Goal: Task Accomplishment & Management: Use online tool/utility

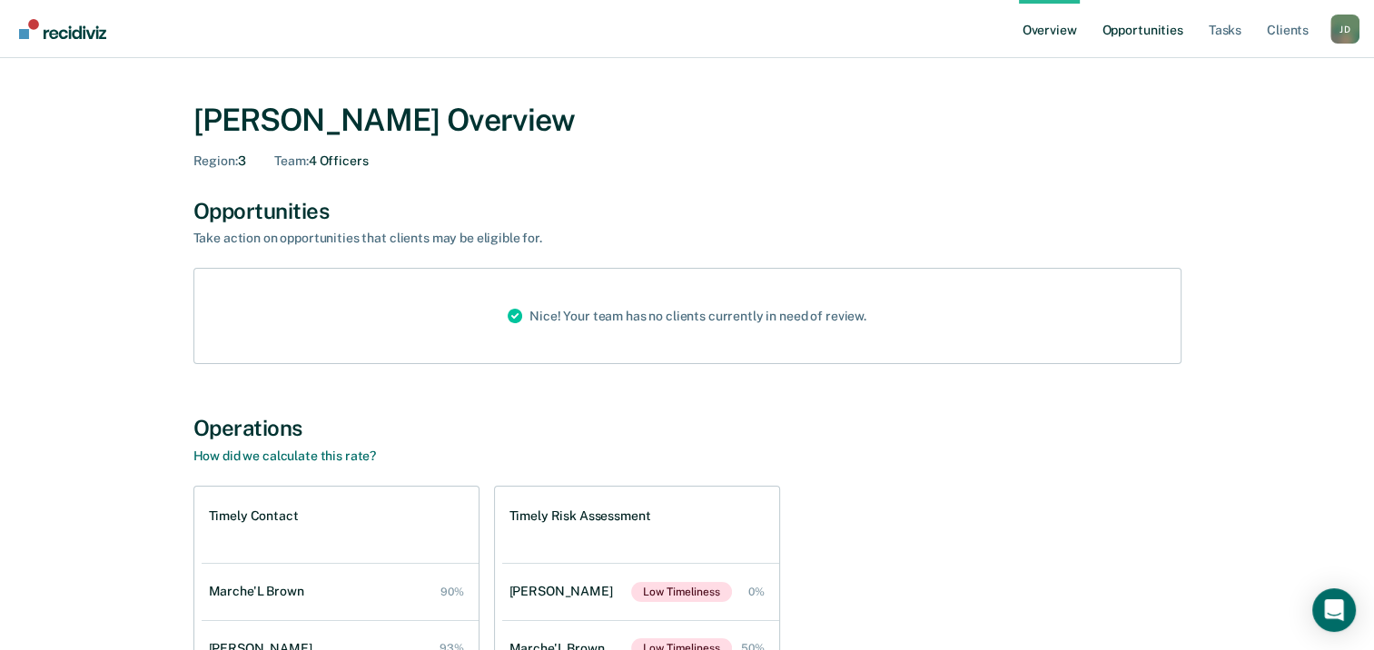
click at [1136, 32] on link "Opportunities" at bounding box center [1142, 29] width 88 height 58
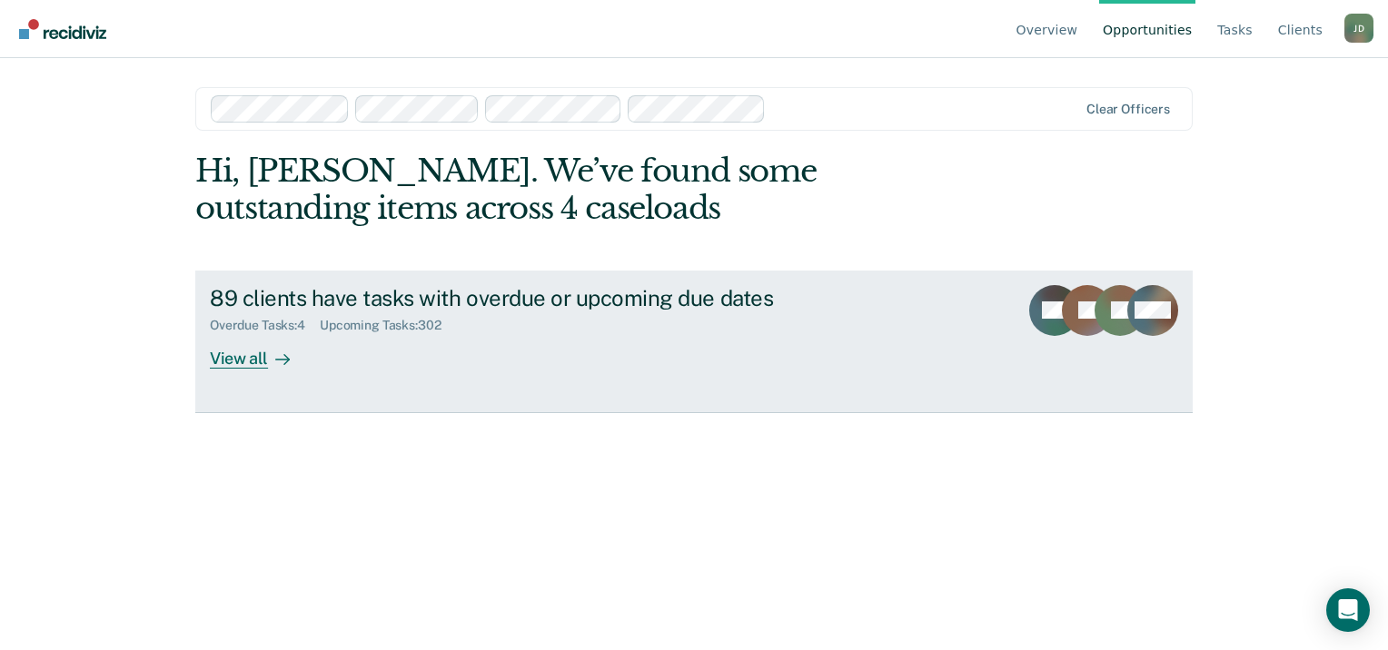
click at [241, 364] on div "View all" at bounding box center [261, 350] width 102 height 35
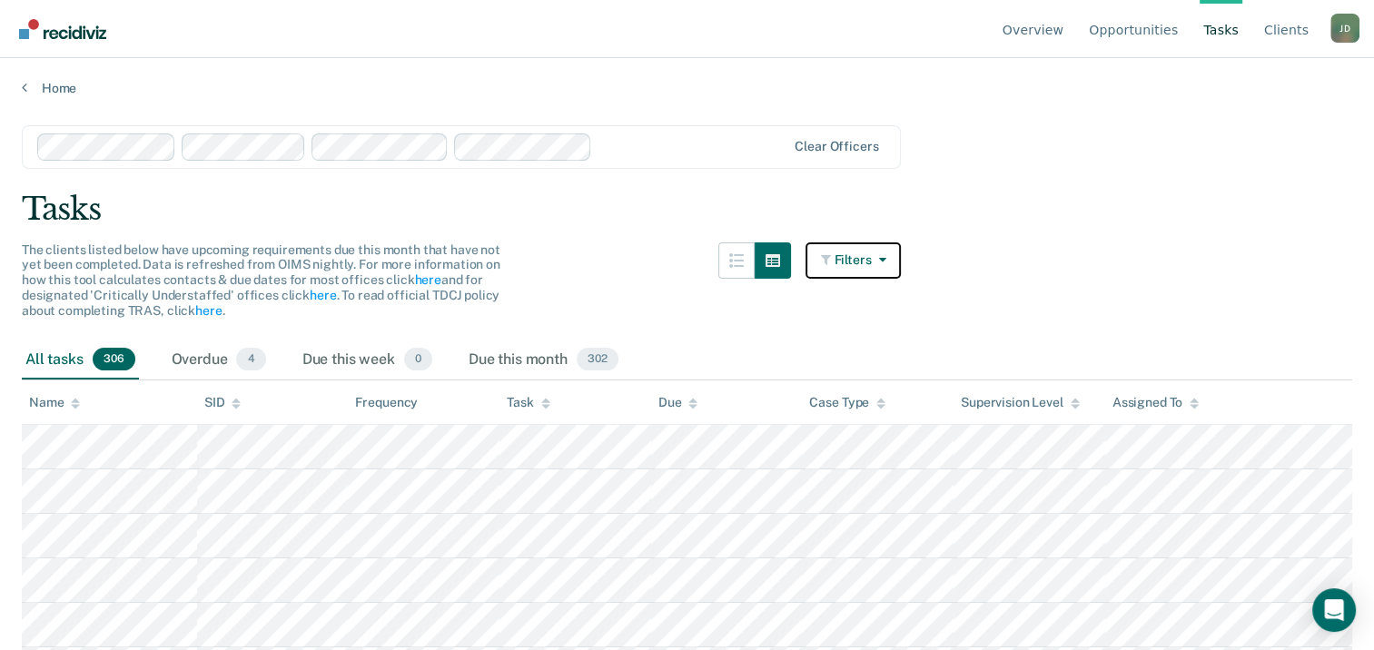
click at [895, 252] on button "Filters" at bounding box center [854, 261] width 96 height 36
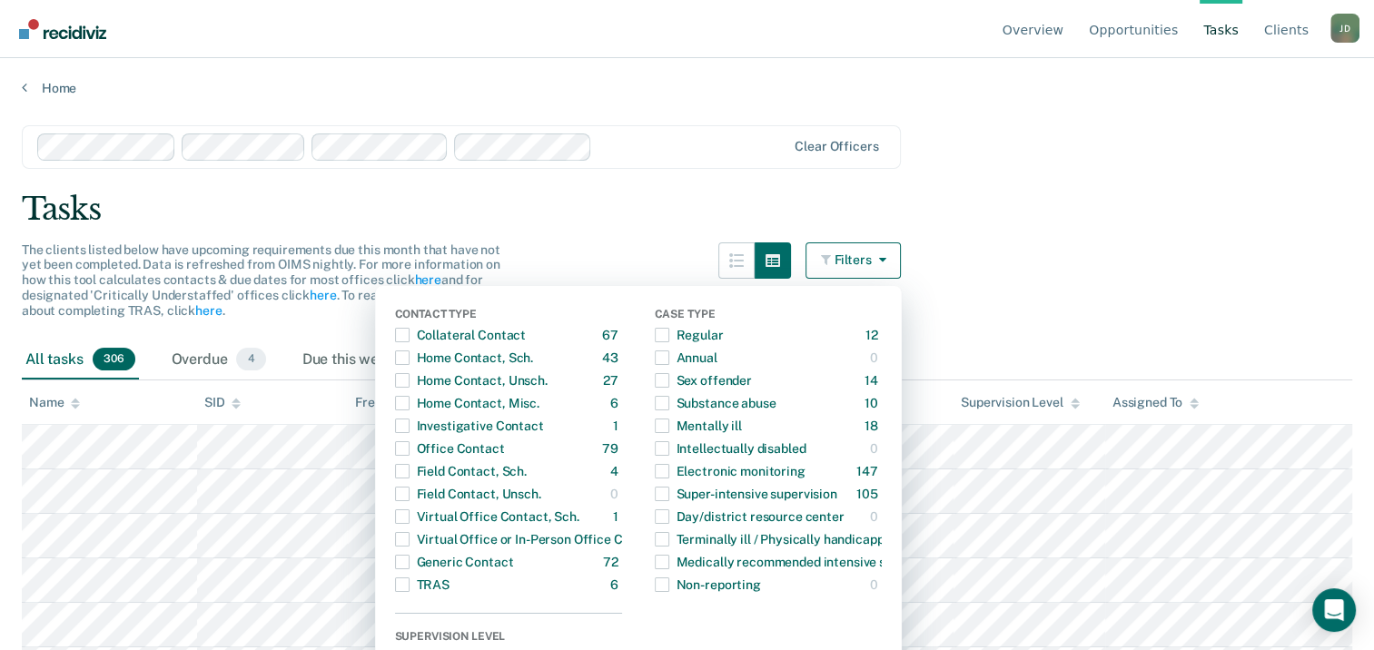
click at [1091, 118] on main "Clear officers Tasks The clients listed below have upcoming requirements due th…" at bounding box center [687, 370] width 1374 height 549
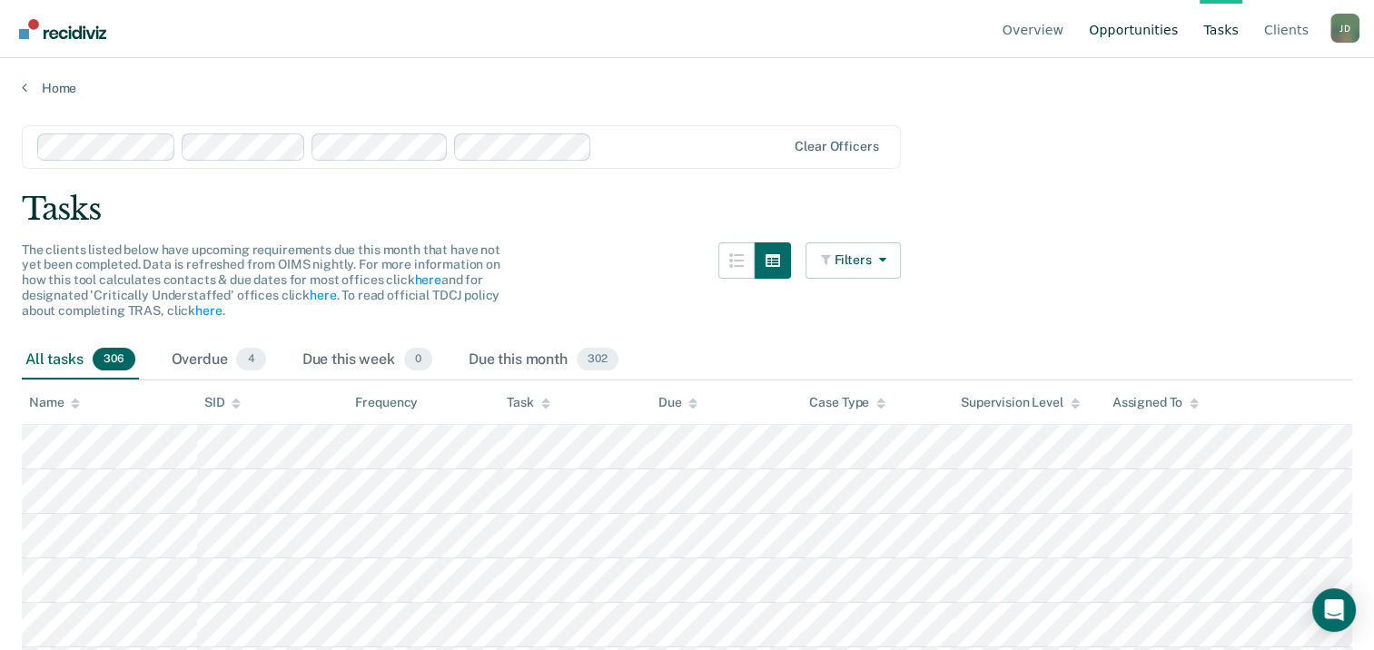
click at [1133, 31] on link "Opportunities" at bounding box center [1133, 29] width 96 height 58
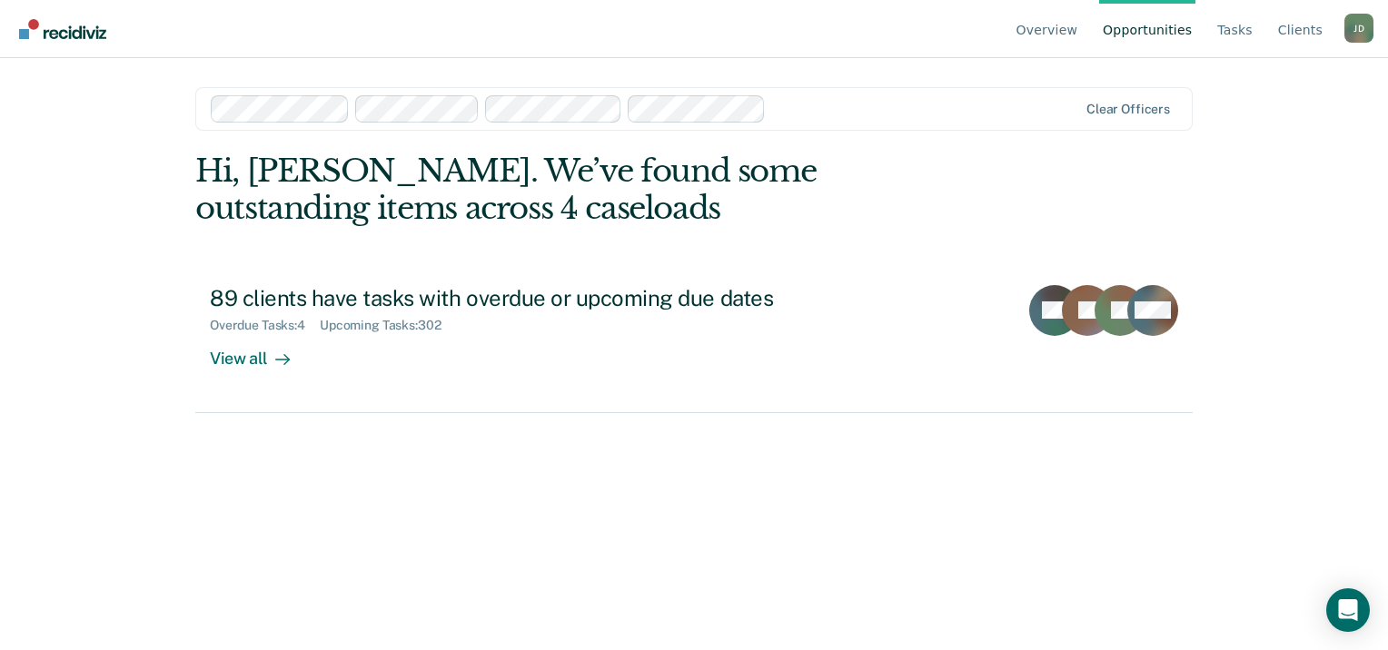
click at [1131, 31] on link "Opportunities" at bounding box center [1147, 29] width 96 height 58
